Goal: Task Accomplishment & Management: Manage account settings

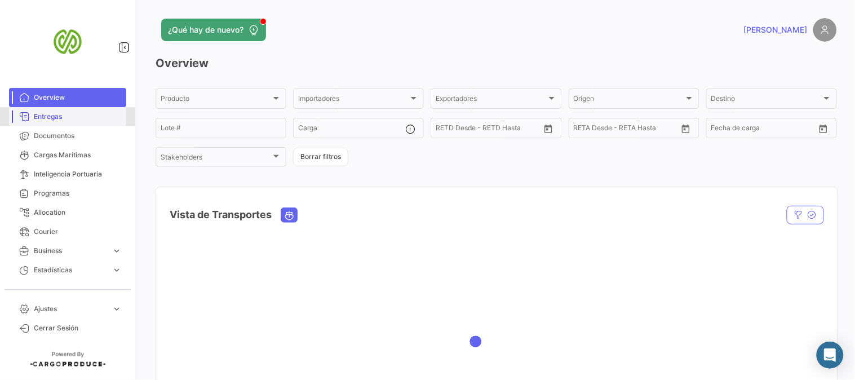
click at [52, 116] on span "Entregas" at bounding box center [78, 117] width 88 height 10
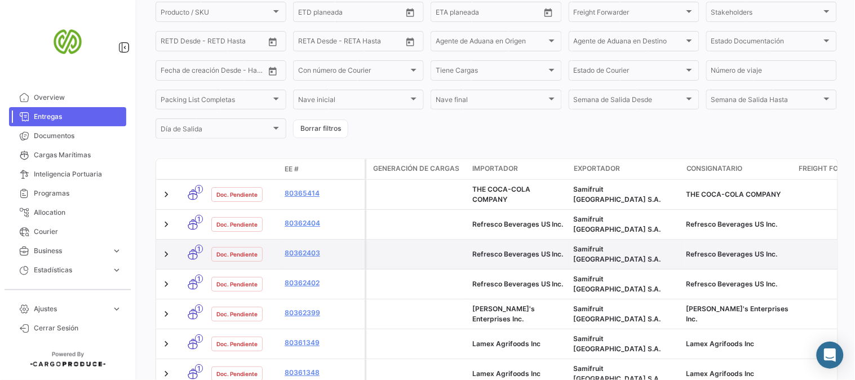
scroll to position [229, 0]
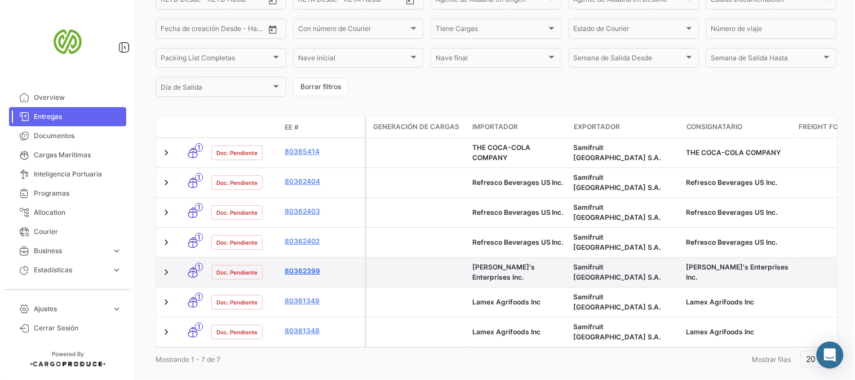
click at [306, 266] on link "80362399" at bounding box center [321, 271] width 75 height 10
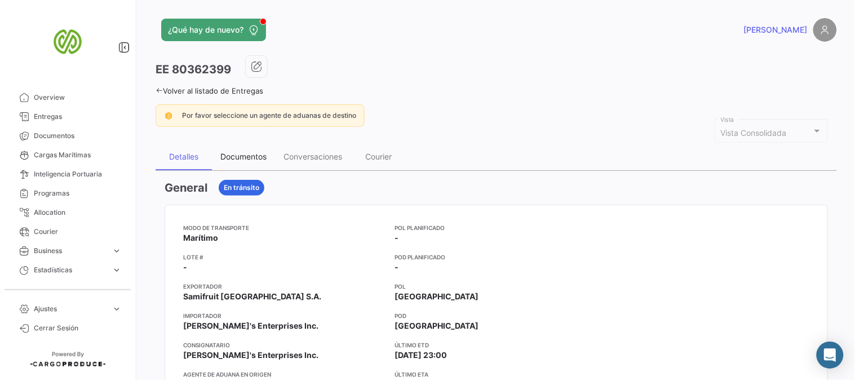
click at [248, 156] on div "Documentos" at bounding box center [243, 157] width 46 height 10
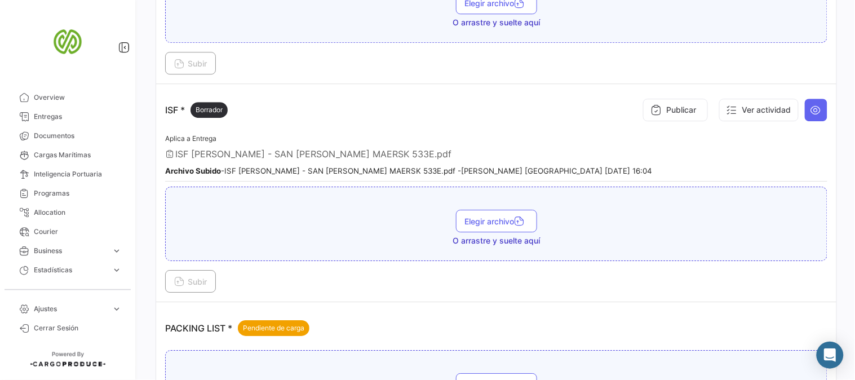
scroll to position [813, 0]
click at [812, 114] on icon at bounding box center [815, 109] width 11 height 11
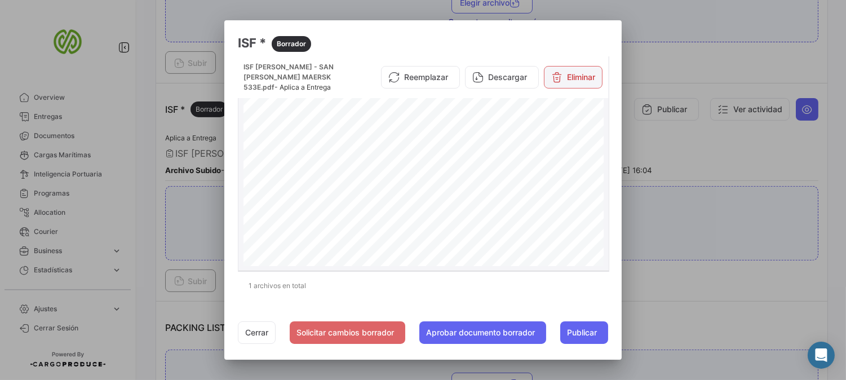
click at [586, 73] on button "Eliminar" at bounding box center [573, 77] width 59 height 23
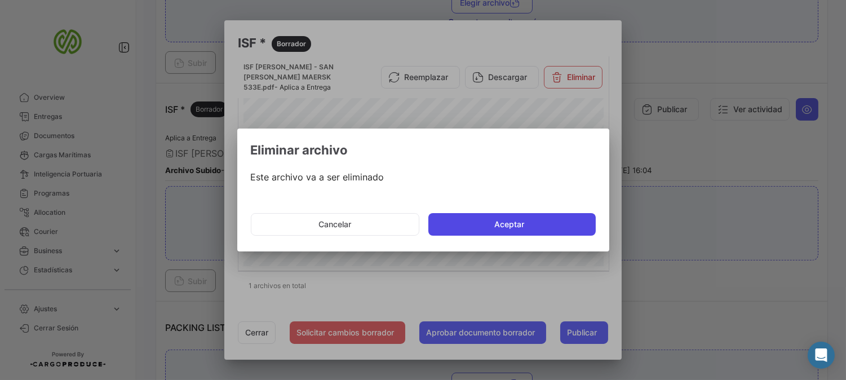
click at [505, 224] on button "Aceptar" at bounding box center [511, 224] width 167 height 23
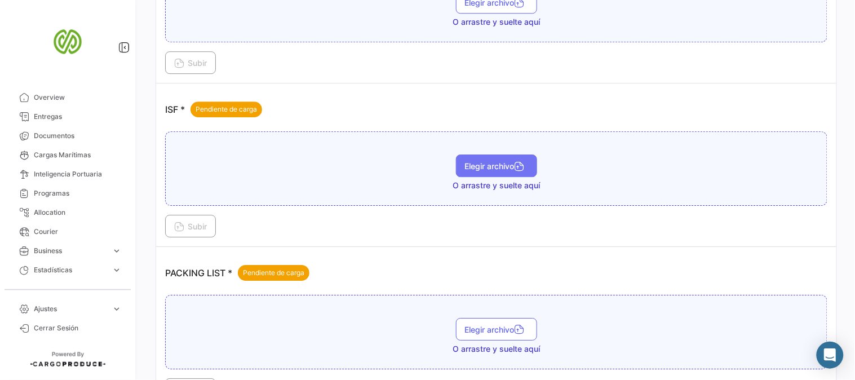
click at [504, 170] on span "Elegir archivo" at bounding box center [496, 166] width 63 height 10
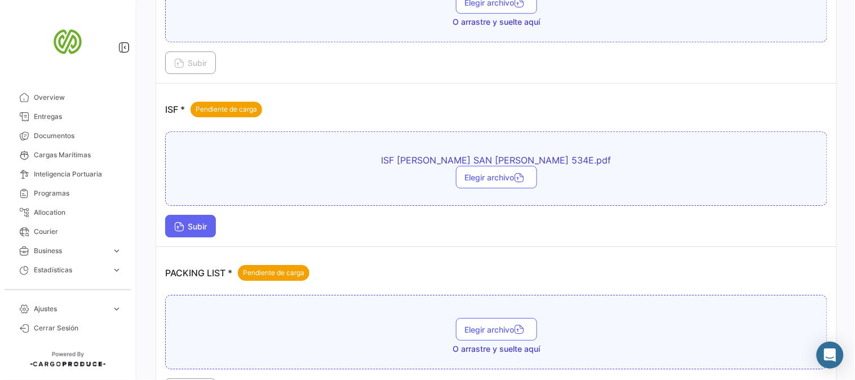
click at [194, 221] on button "Subir" at bounding box center [190, 226] width 51 height 23
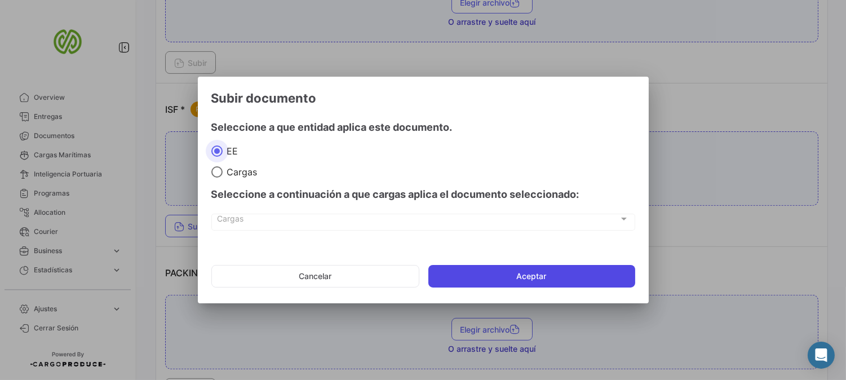
click at [558, 275] on button "Aceptar" at bounding box center [531, 276] width 207 height 23
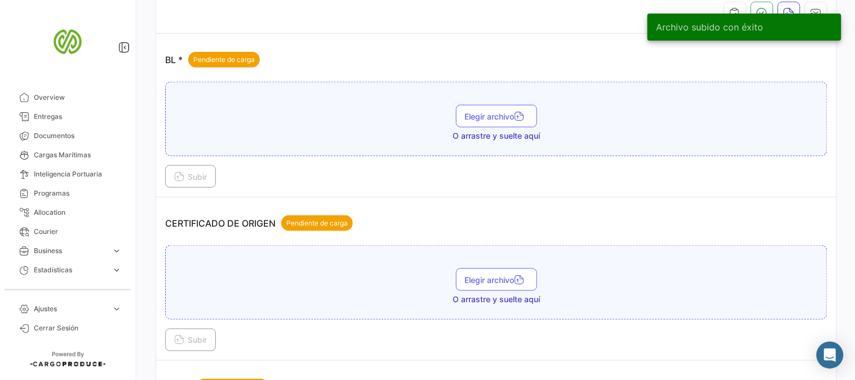
scroll to position [0, 0]
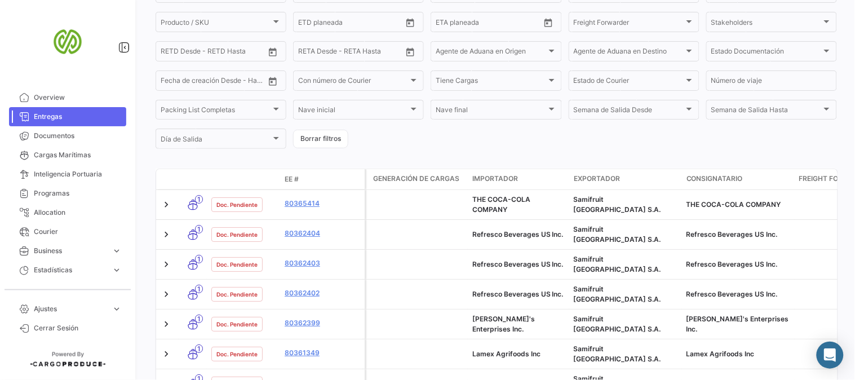
scroll to position [229, 0]
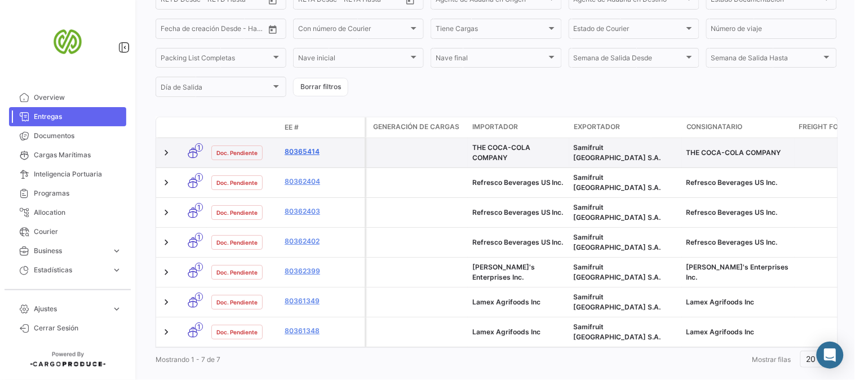
click at [305, 150] on link "80365414" at bounding box center [321, 151] width 75 height 10
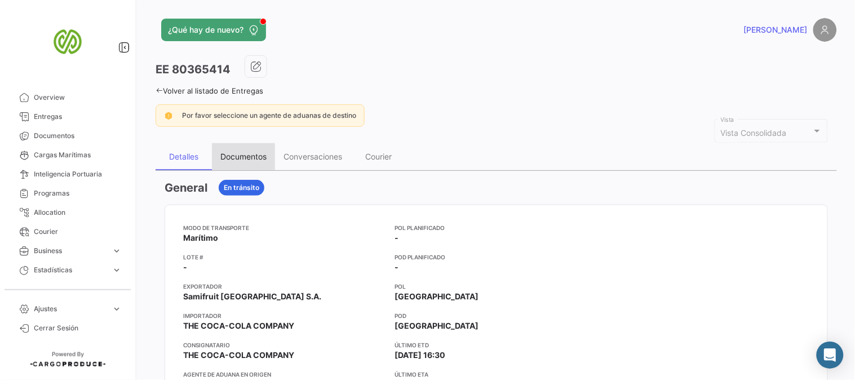
click at [257, 155] on div "Documentos" at bounding box center [243, 157] width 46 height 10
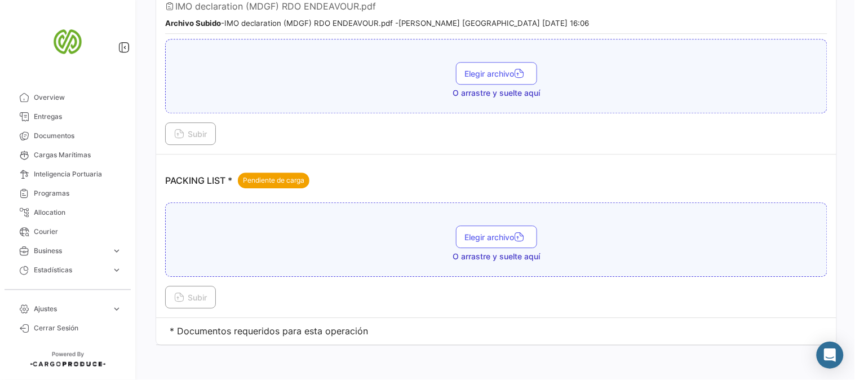
scroll to position [1581, 0]
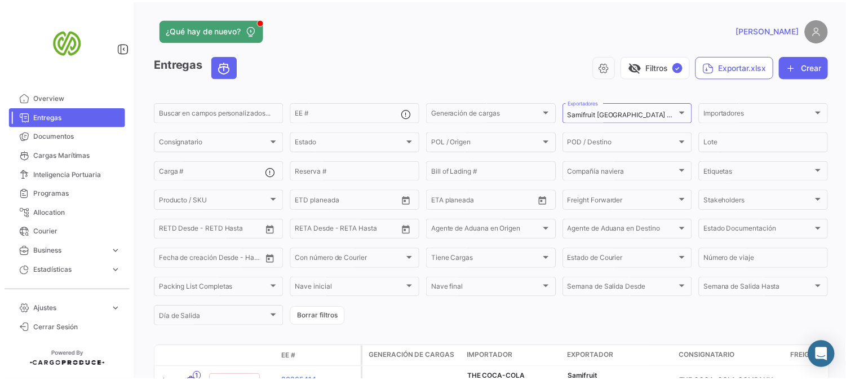
scroll to position [188, 0]
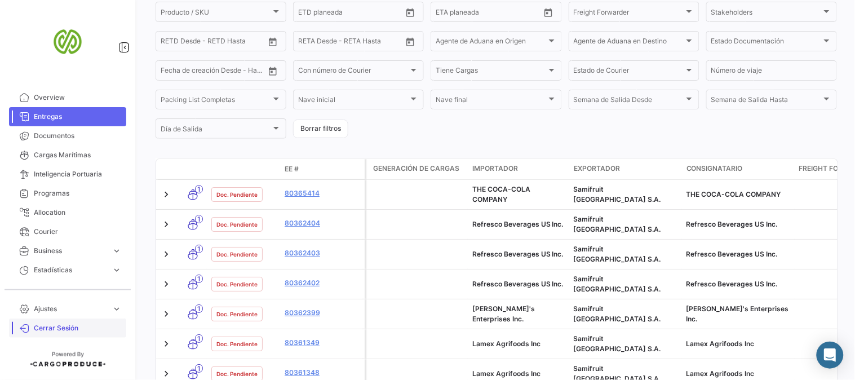
click at [50, 323] on span "Cerrar Sesión" at bounding box center [78, 328] width 88 height 10
